Goal: Communication & Community: Ask a question

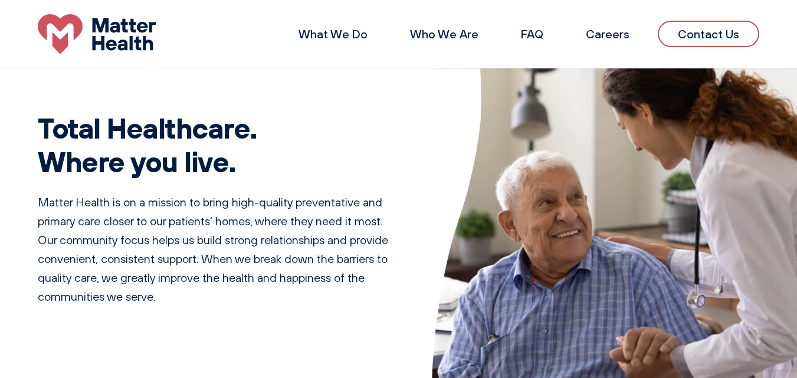
click at [706, 33] on link "Contact Us" at bounding box center [709, 34] width 102 height 27
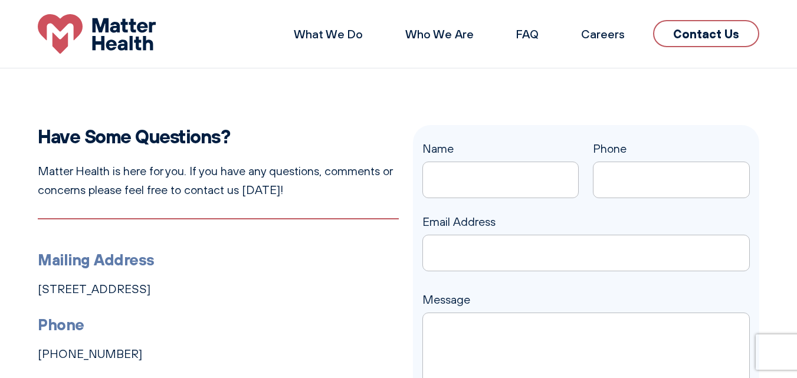
click at [476, 186] on input "Name" at bounding box center [501, 180] width 157 height 37
click at [618, 190] on input "Phone" at bounding box center [671, 180] width 157 height 37
click at [517, 186] on input "Henry" at bounding box center [501, 180] width 157 height 37
type input "Henry Ford"
click at [630, 184] on input "Phone" at bounding box center [671, 180] width 157 height 37
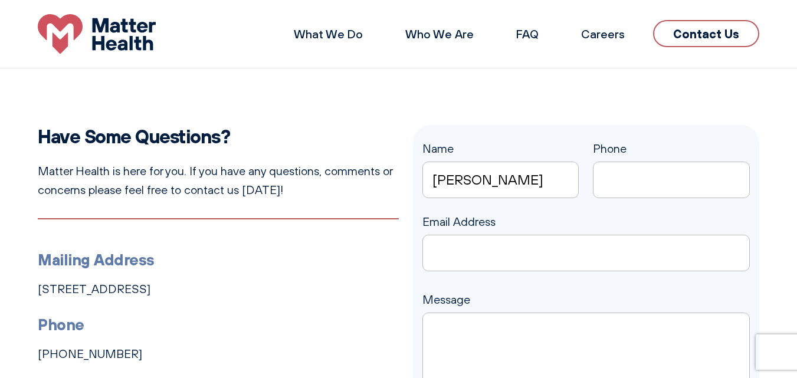
paste input "(713)489-4735"
type input "(713)489-4735"
click at [534, 252] on input "Email Address" at bounding box center [587, 253] width 328 height 37
type input "henry@oneosevenrcm.com"
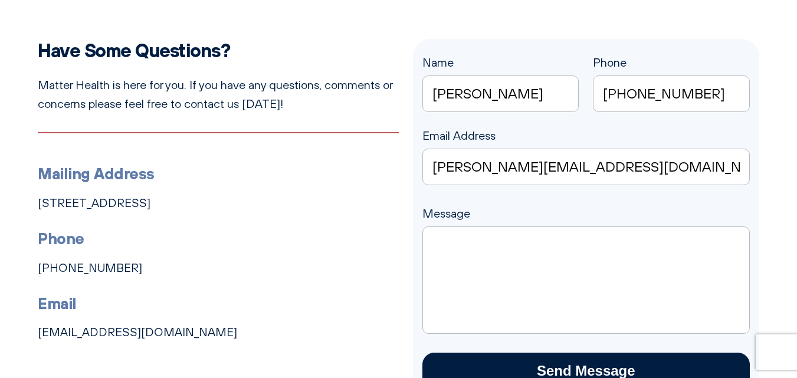
scroll to position [177, 0]
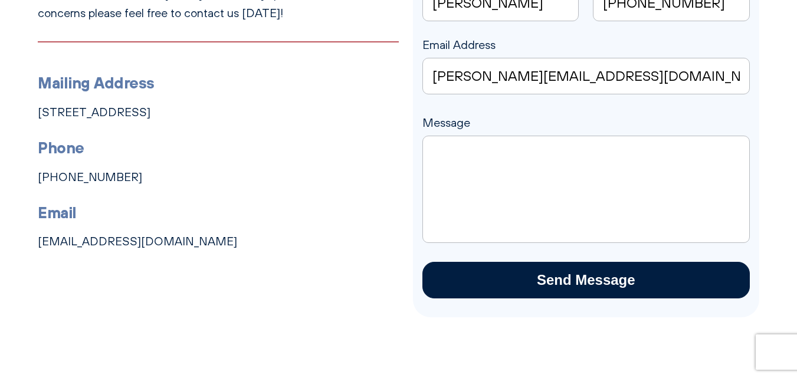
click at [487, 201] on textarea "Message" at bounding box center [587, 189] width 328 height 107
paste textarea "Good afternoon, I hope you're doing well! I wanted to share a limited-time offe…"
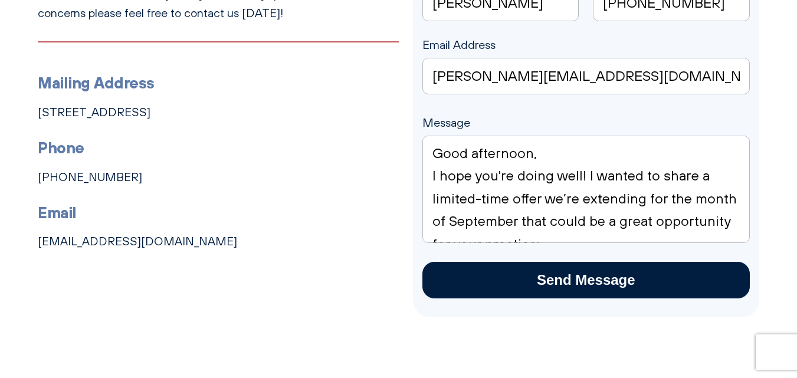
scroll to position [259, 0]
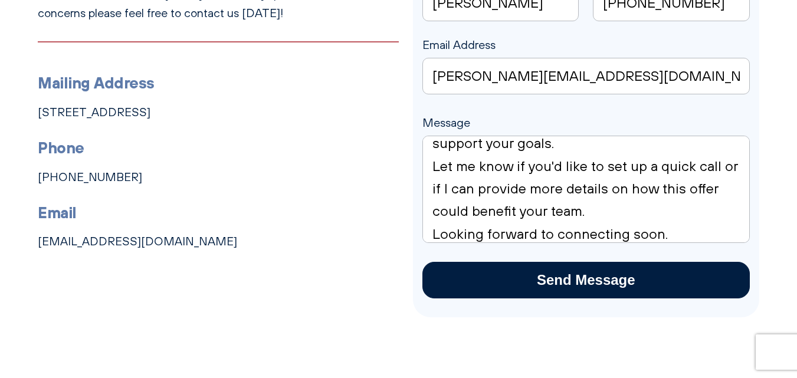
type textarea "Good afternoon, I hope you're doing well! I wanted to share a limited-time offe…"
click at [535, 277] on input "Send Message" at bounding box center [587, 280] width 328 height 37
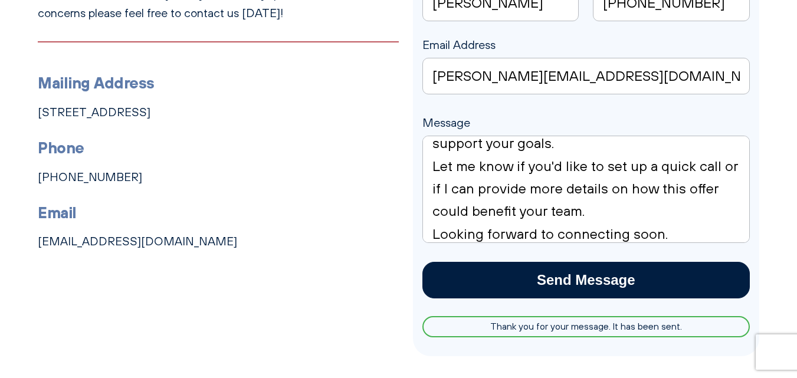
scroll to position [0, 0]
